Goal: Task Accomplishment & Management: Manage account settings

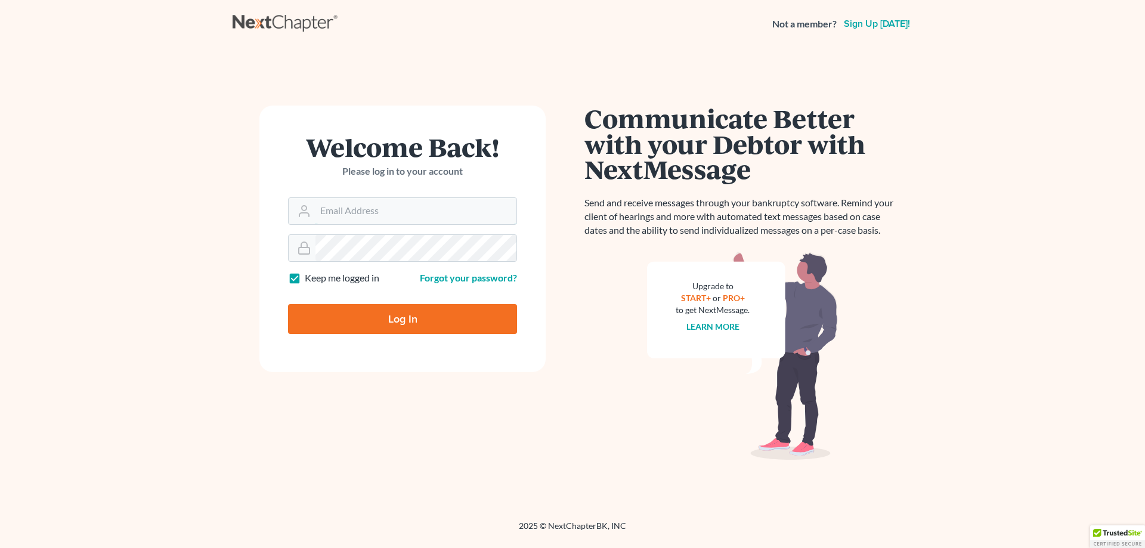
type input "[EMAIL_ADDRESS][DOMAIN_NAME]"
click at [403, 317] on input "Log In" at bounding box center [402, 319] width 229 height 30
type input "Thinking..."
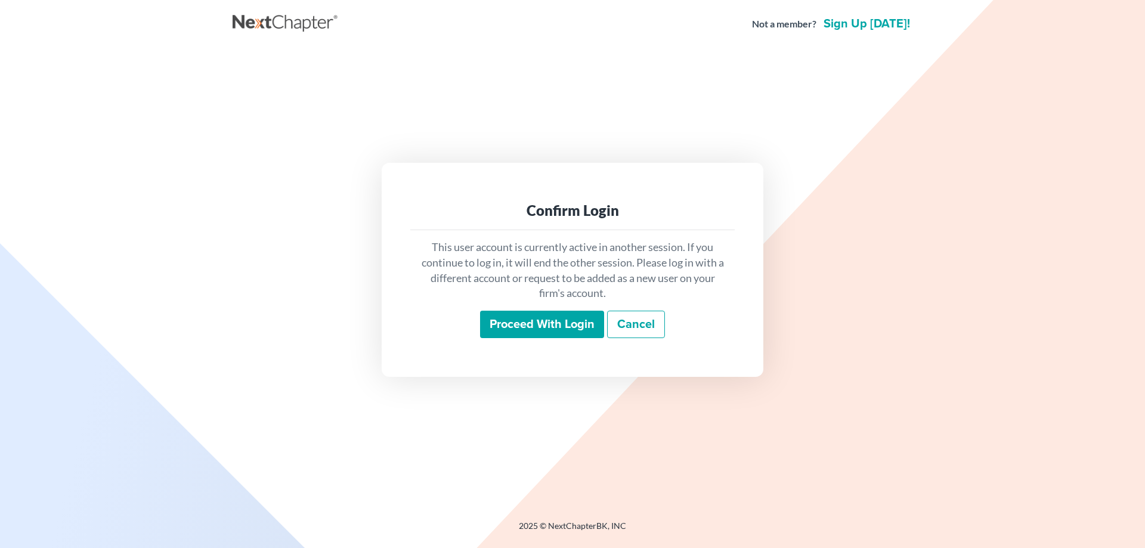
click at [560, 322] on input "Proceed with login" at bounding box center [542, 324] width 124 height 27
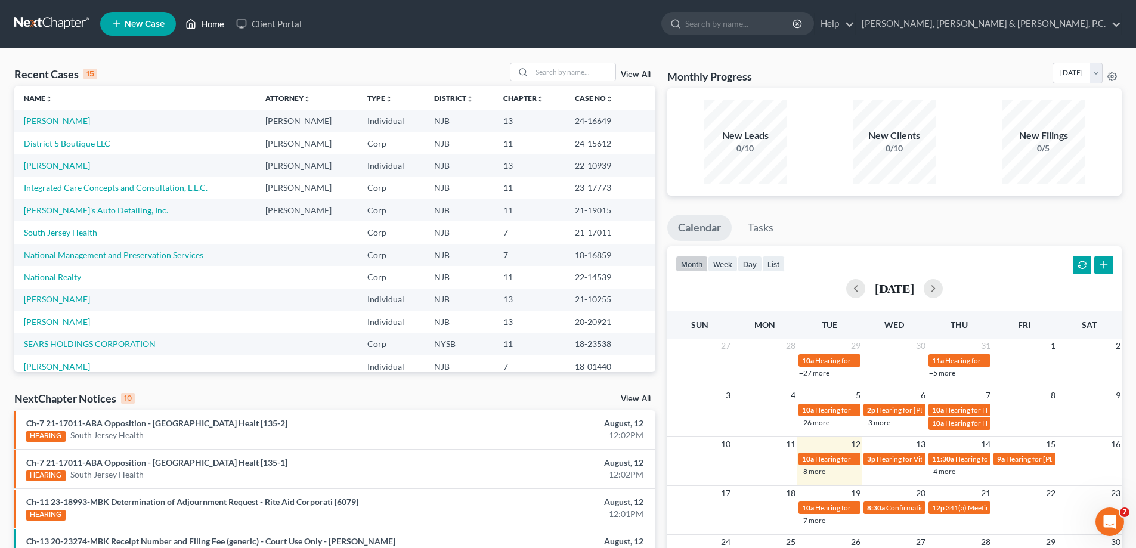
click at [206, 21] on link "Home" at bounding box center [205, 23] width 51 height 21
click at [855, 25] on link "Help" at bounding box center [835, 23] width 40 height 21
click at [855, 50] on link "Help Center" at bounding box center [807, 49] width 95 height 20
click at [795, 29] on input "search" at bounding box center [739, 24] width 109 height 22
click at [228, 23] on link "Home" at bounding box center [205, 23] width 51 height 21
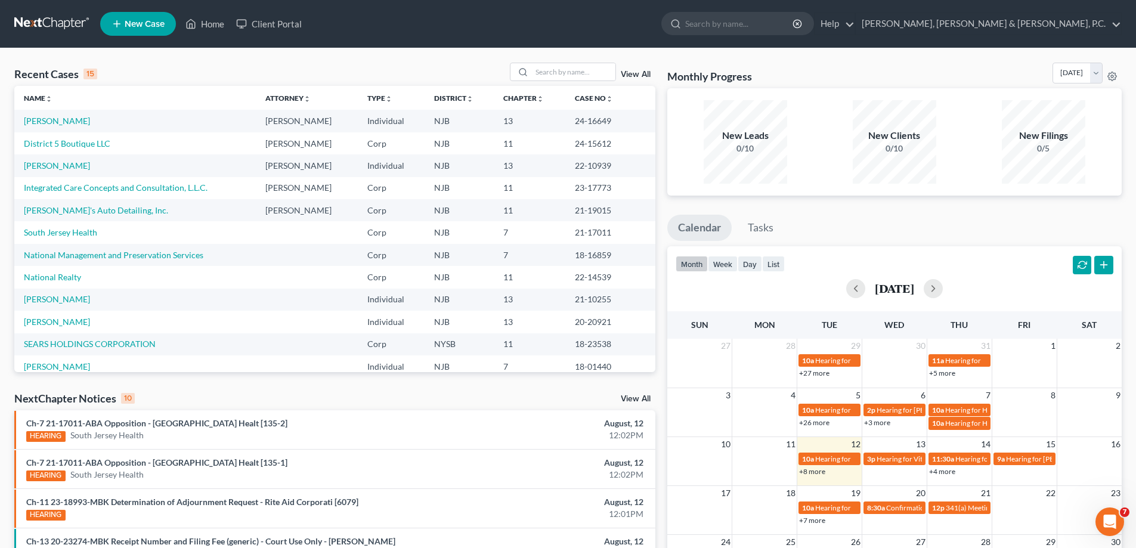
click at [120, 17] on icon at bounding box center [117, 24] width 11 height 14
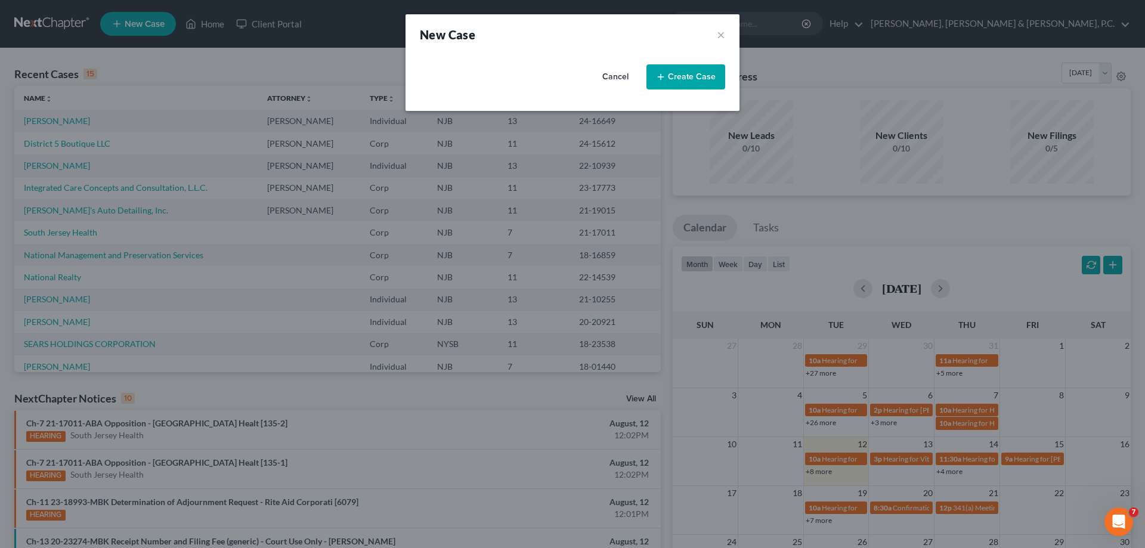
select select "51"
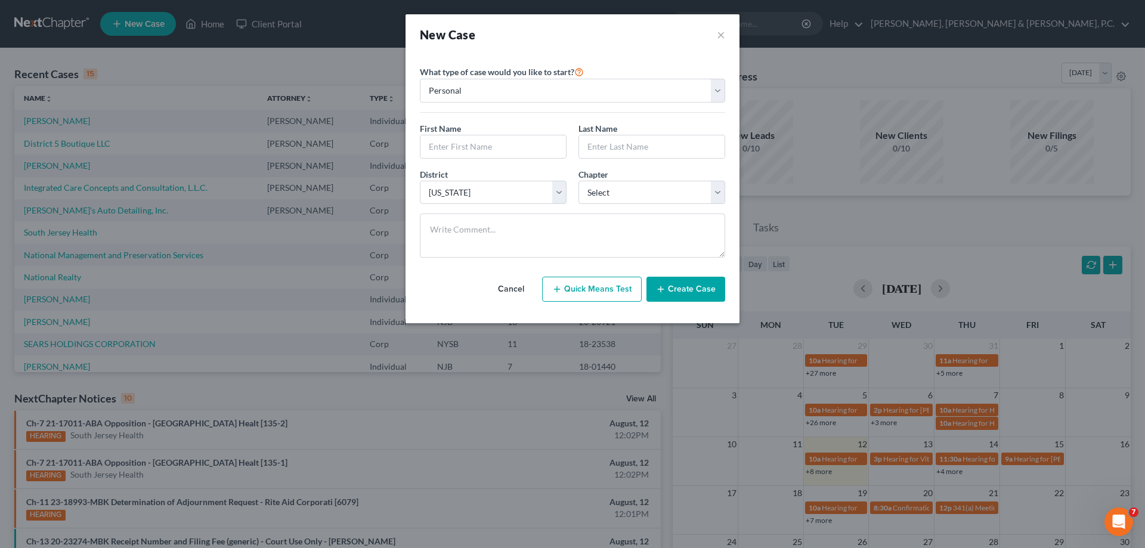
click at [605, 288] on button "Quick Means Test" at bounding box center [592, 289] width 100 height 25
select select "33"
select select "0"
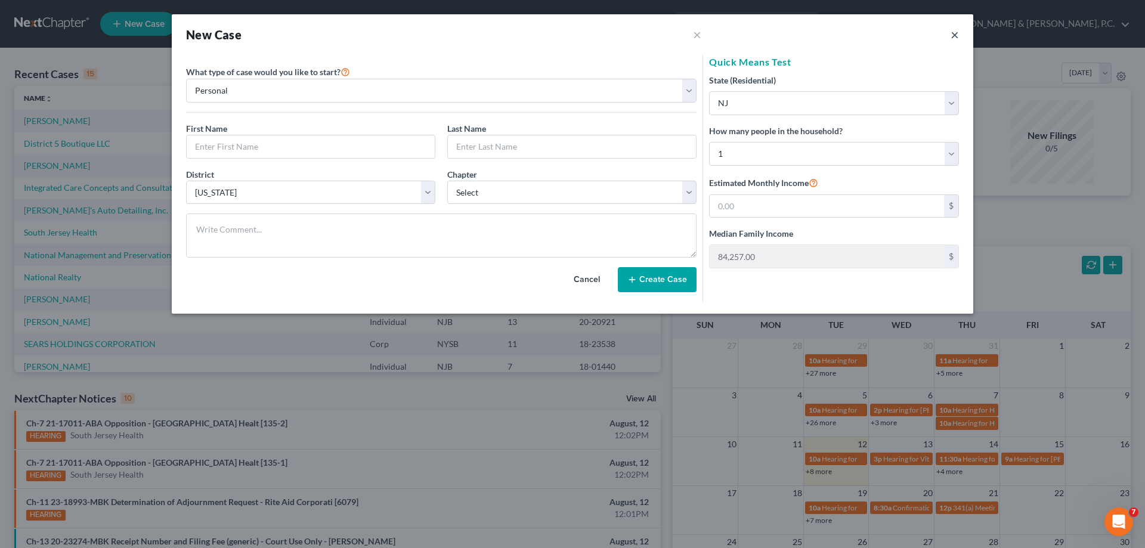
click at [957, 36] on button "×" at bounding box center [955, 34] width 8 height 14
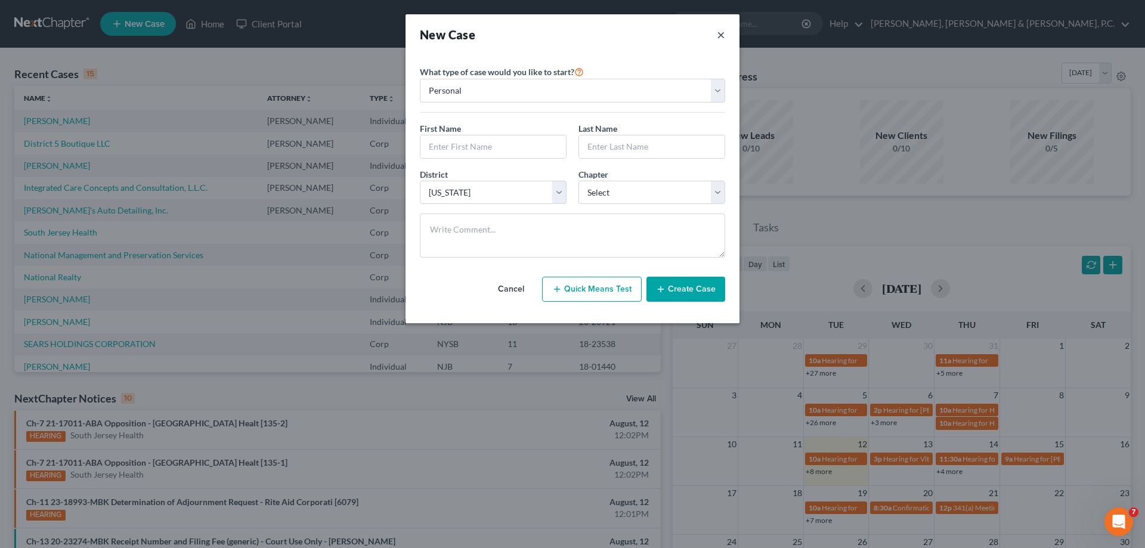
click at [722, 35] on button "×" at bounding box center [721, 34] width 8 height 17
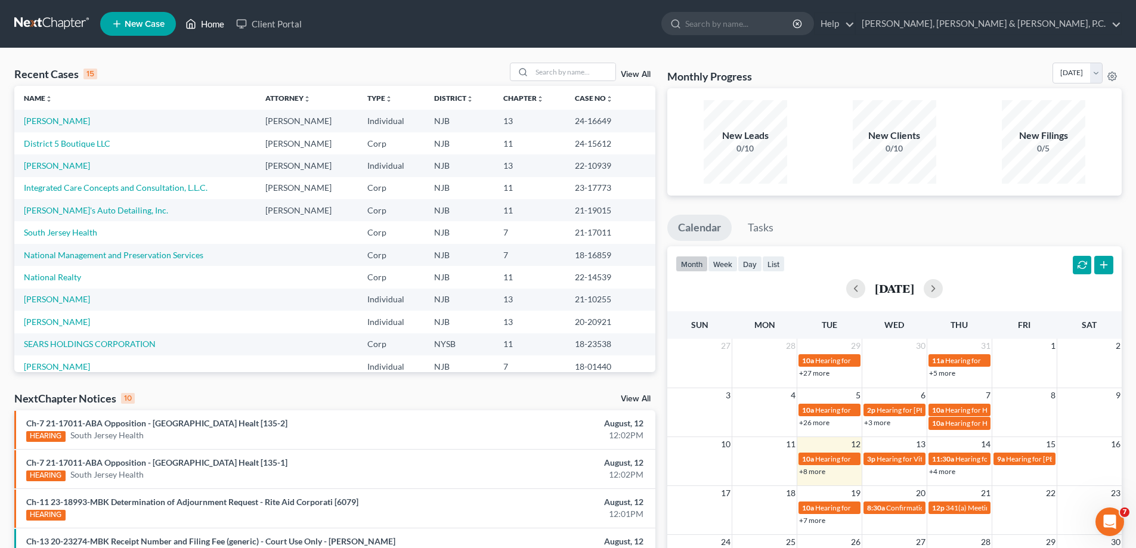
click at [223, 26] on link "Home" at bounding box center [205, 23] width 51 height 21
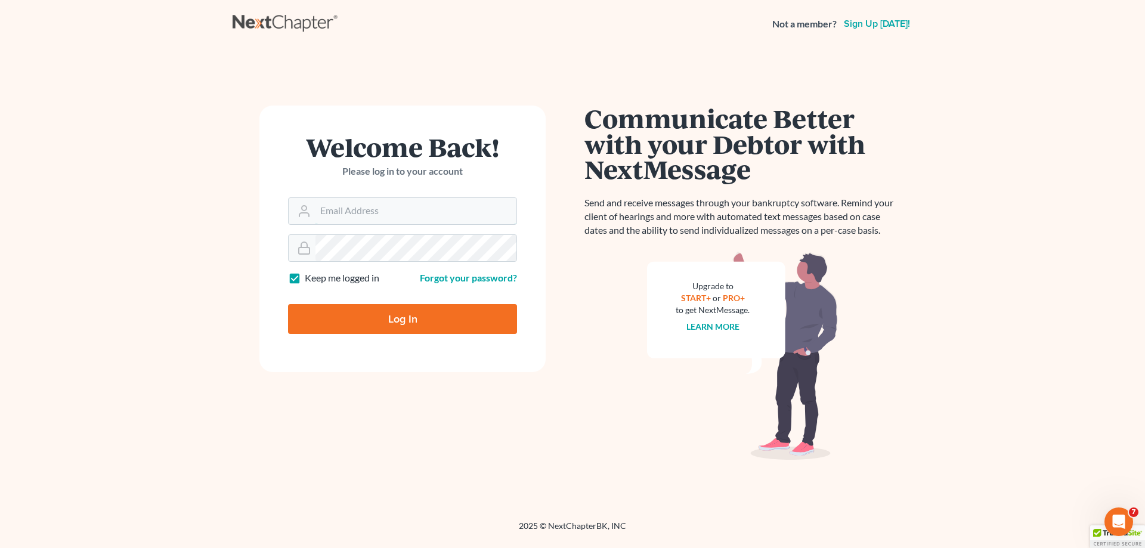
type input "dcampbell@ghclaw.com"
click at [392, 324] on input "Log In" at bounding box center [402, 319] width 229 height 30
type input "Thinking..."
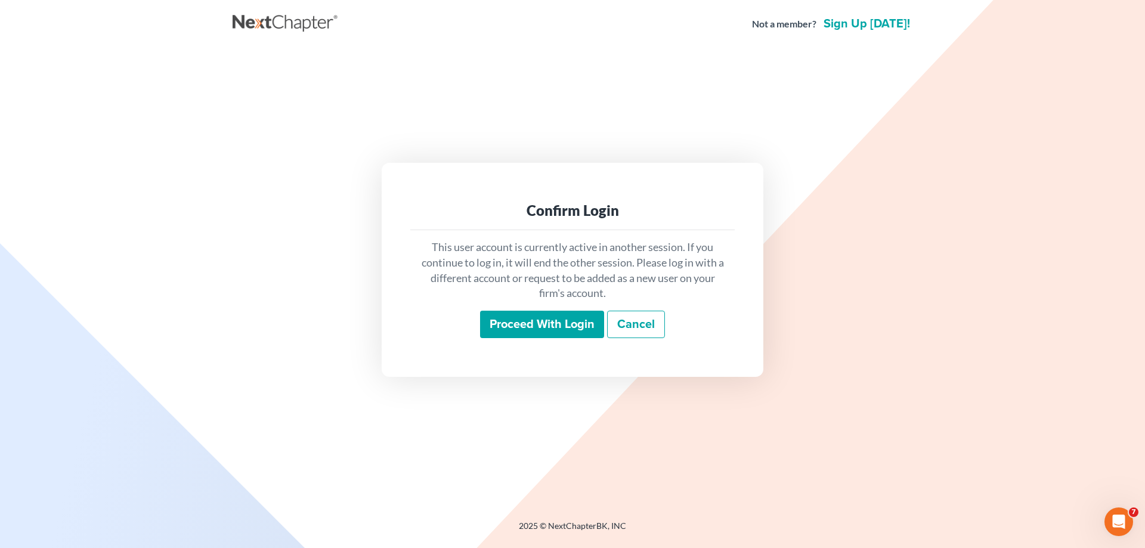
click at [565, 323] on input "Proceed with login" at bounding box center [542, 324] width 124 height 27
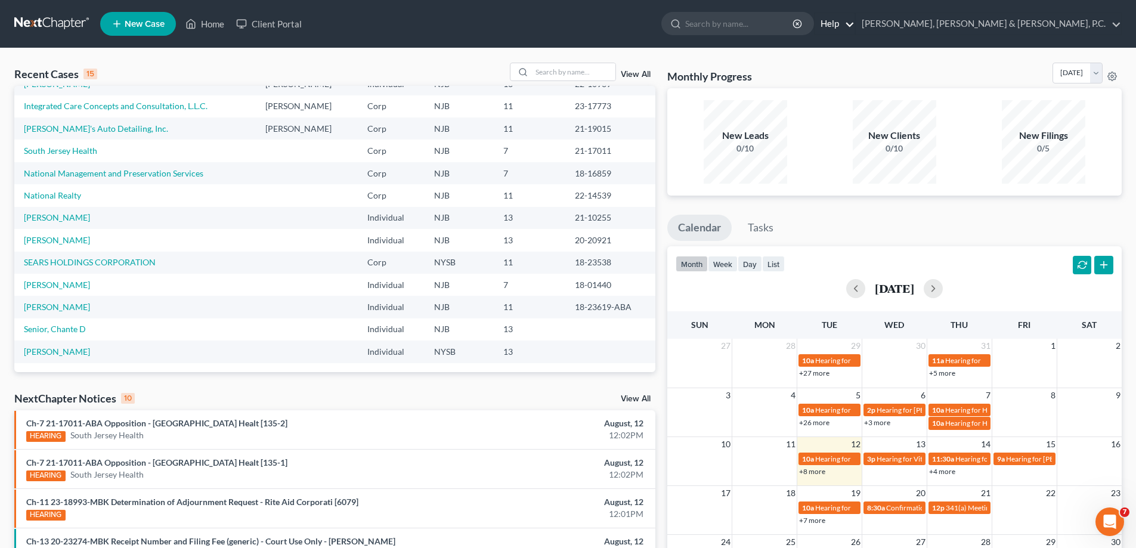
click at [855, 24] on link "Help" at bounding box center [835, 23] width 40 height 21
click at [855, 51] on link "Help Center" at bounding box center [807, 49] width 95 height 20
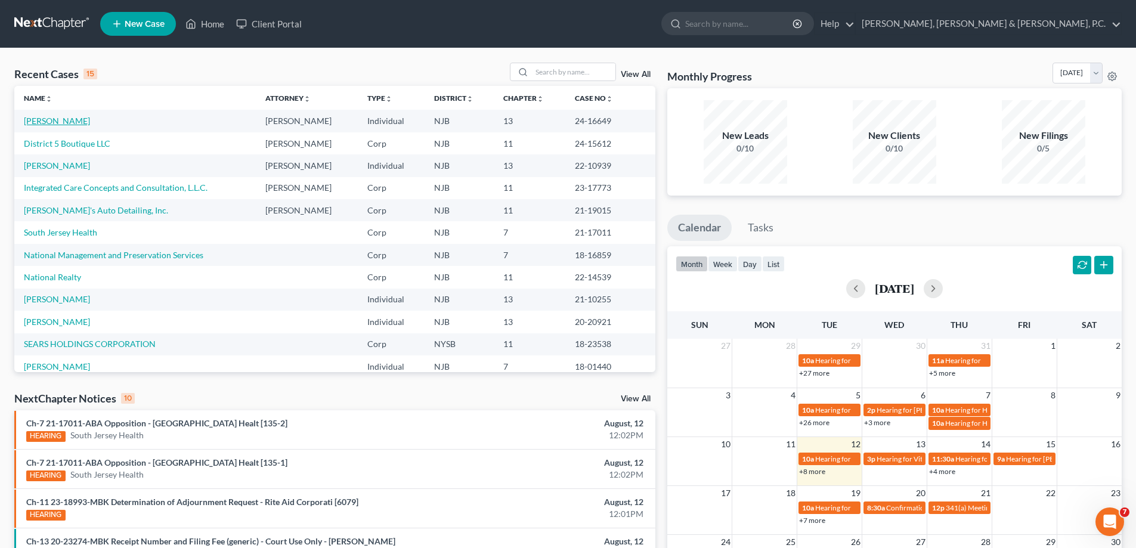
click at [43, 117] on link "[PERSON_NAME]" at bounding box center [57, 121] width 66 height 10
select select "2"
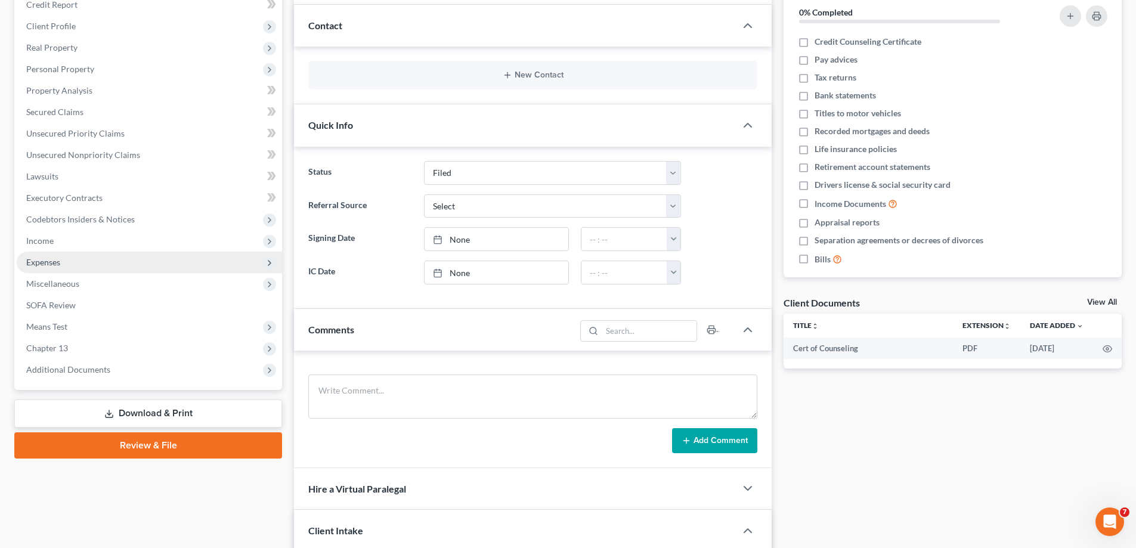
scroll to position [60, 0]
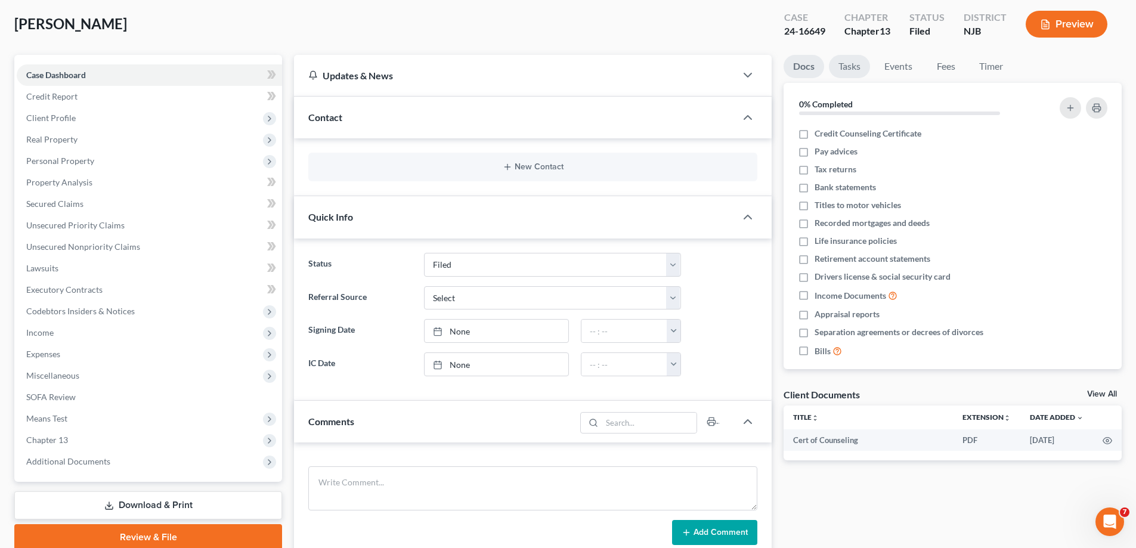
click at [849, 67] on link "Tasks" at bounding box center [849, 66] width 41 height 23
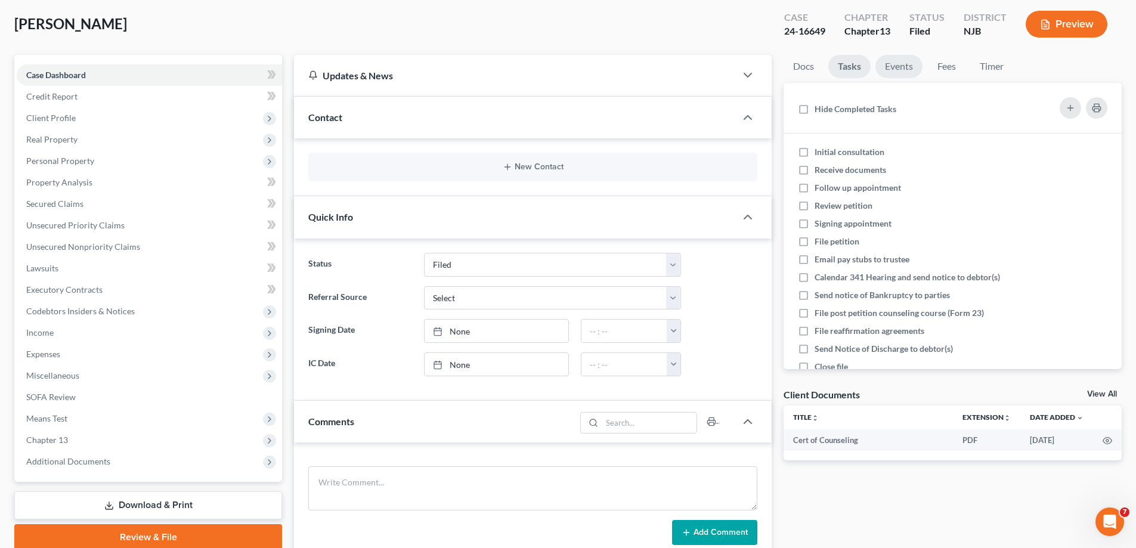
click at [894, 63] on link "Events" at bounding box center [899, 66] width 47 height 23
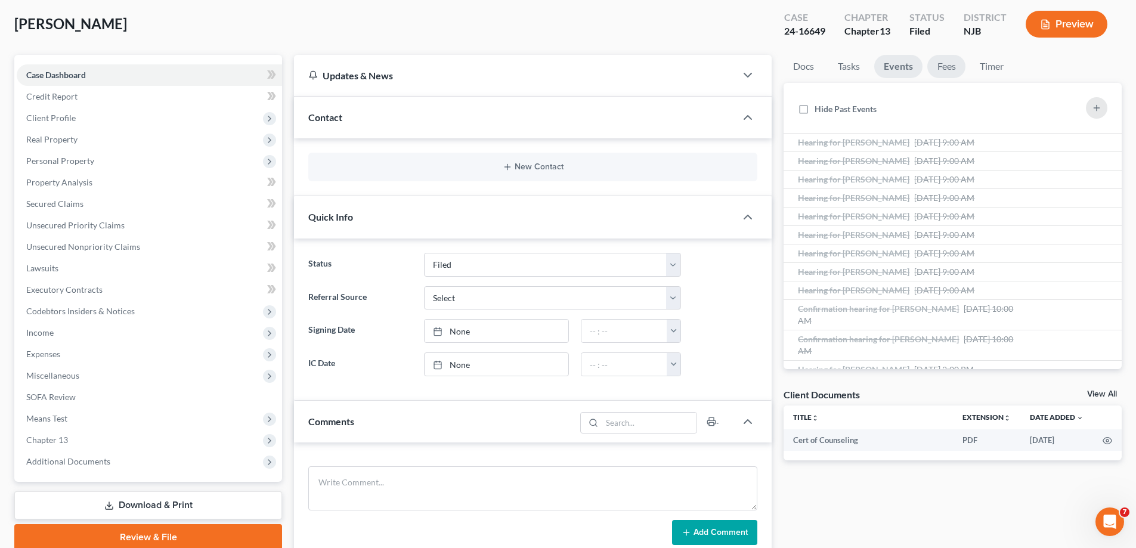
click at [956, 66] on link "Fees" at bounding box center [947, 66] width 38 height 23
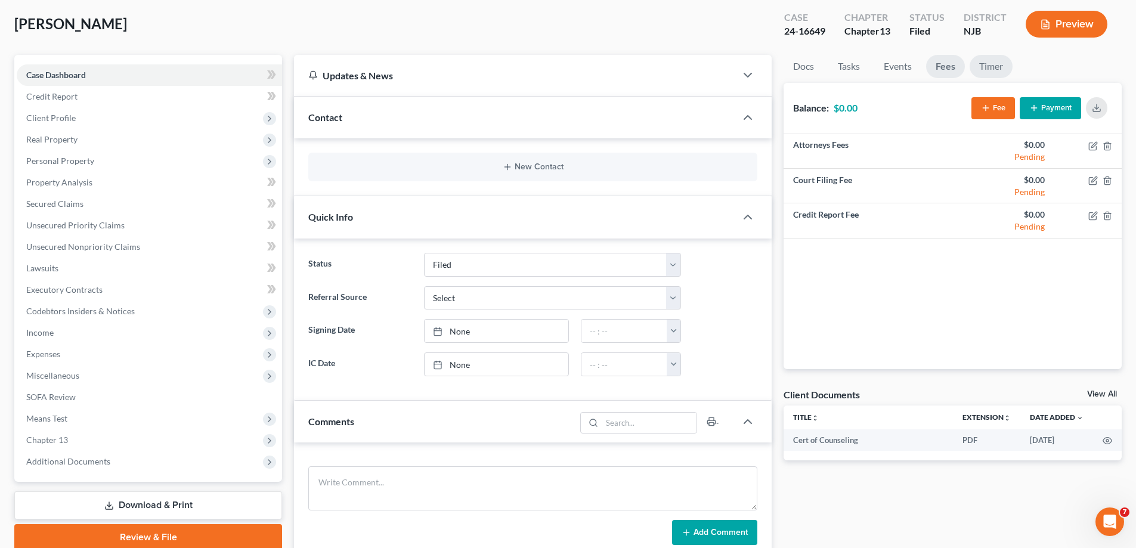
click at [988, 62] on link "Timer" at bounding box center [991, 66] width 43 height 23
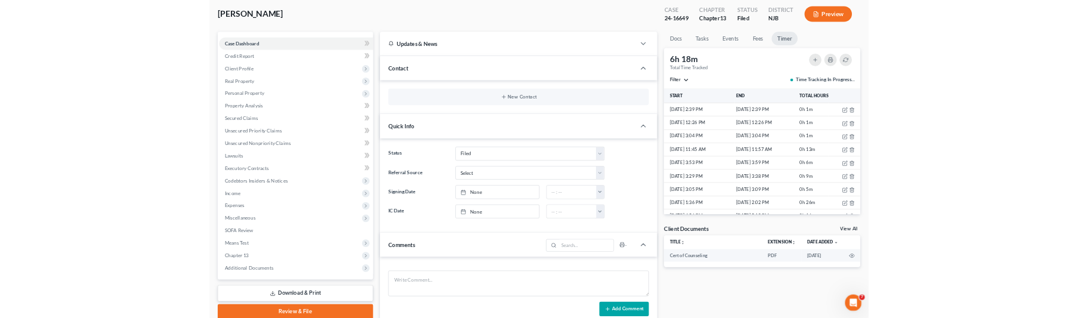
scroll to position [0, 0]
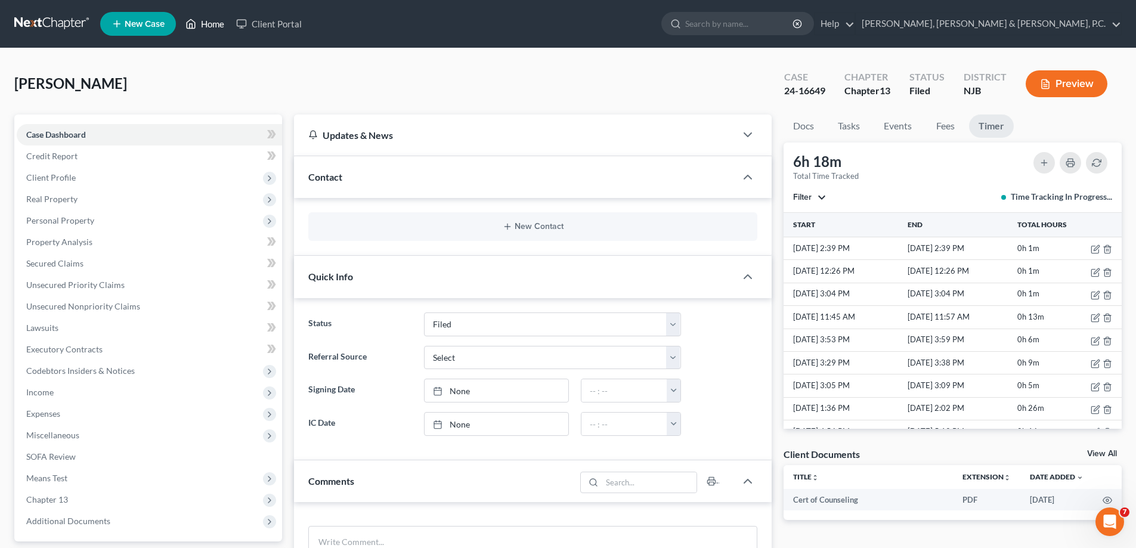
click at [221, 14] on link "Home" at bounding box center [205, 23] width 51 height 21
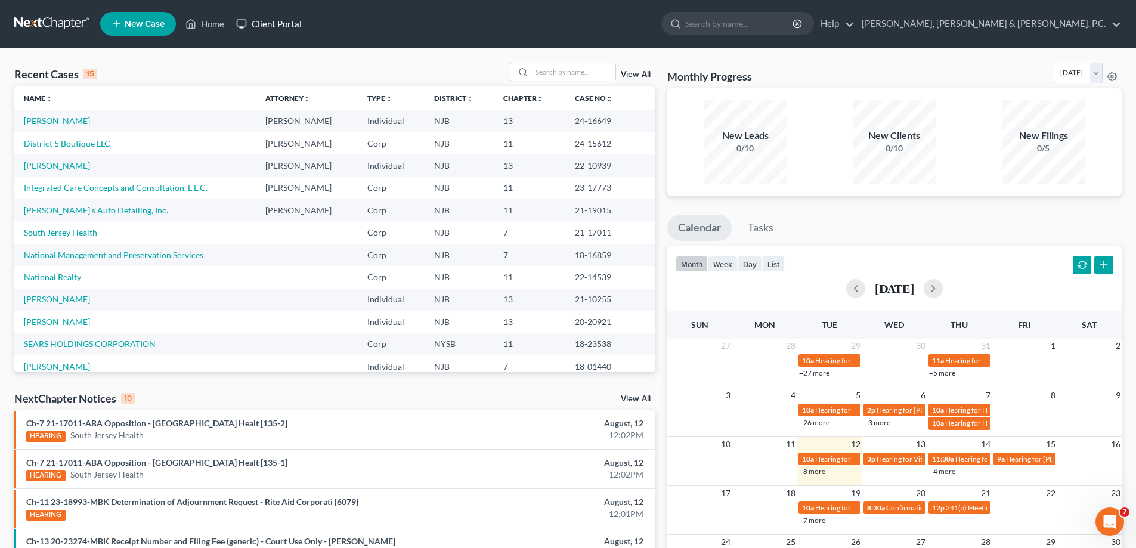
click at [305, 23] on link "Client Portal" at bounding box center [269, 23] width 78 height 21
